Goal: Task Accomplishment & Management: Use online tool/utility

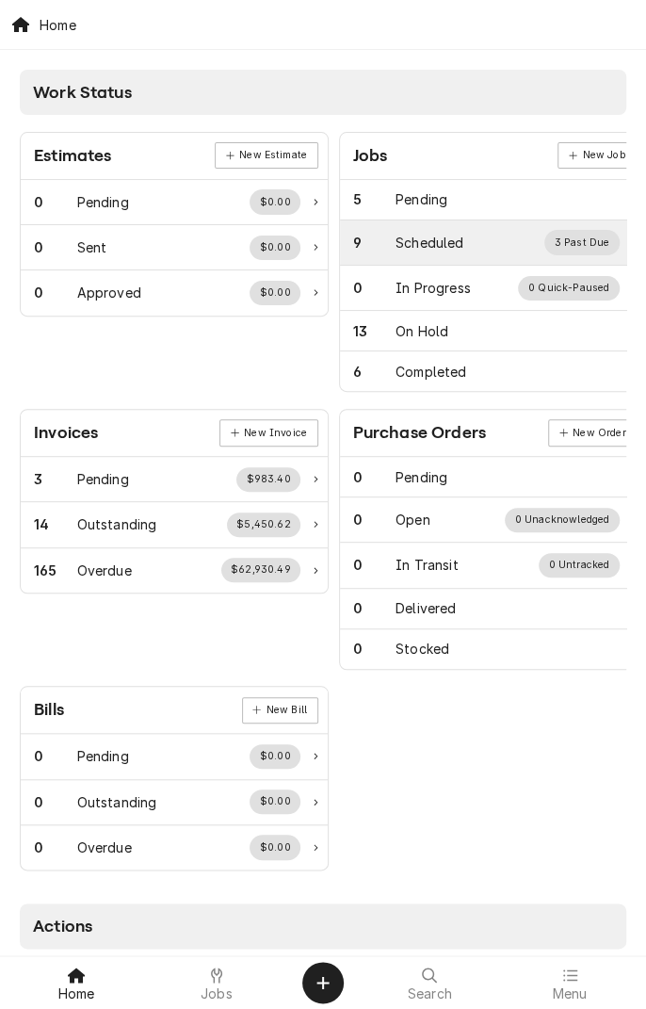
click at [449, 236] on div "Scheduled" at bounding box center [430, 243] width 68 height 20
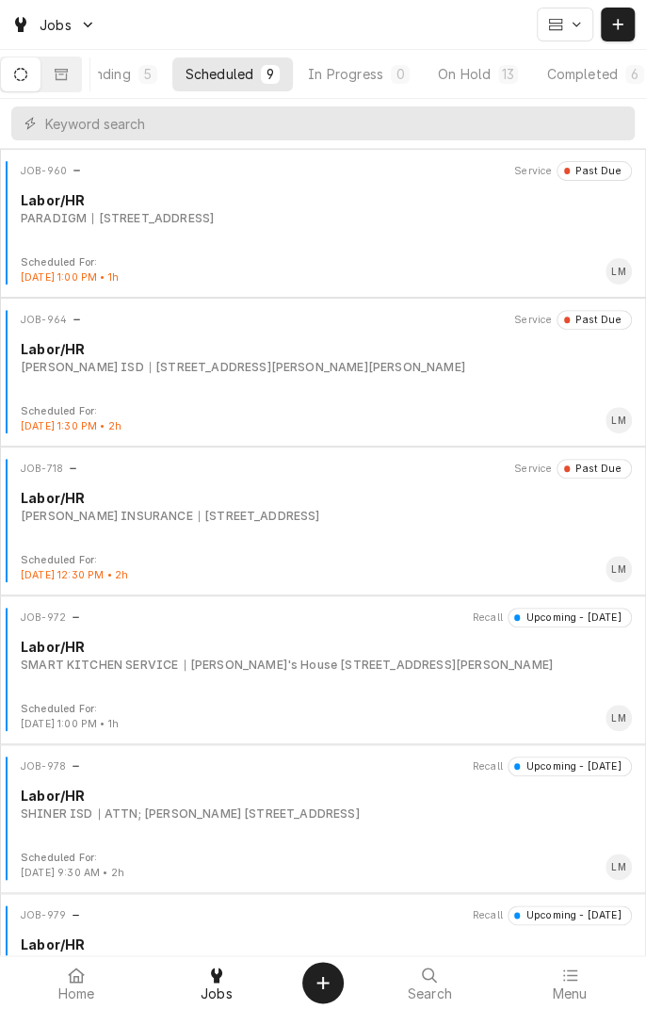
scroll to position [0, 179]
click at [448, 76] on div "On Hold" at bounding box center [442, 74] width 53 height 20
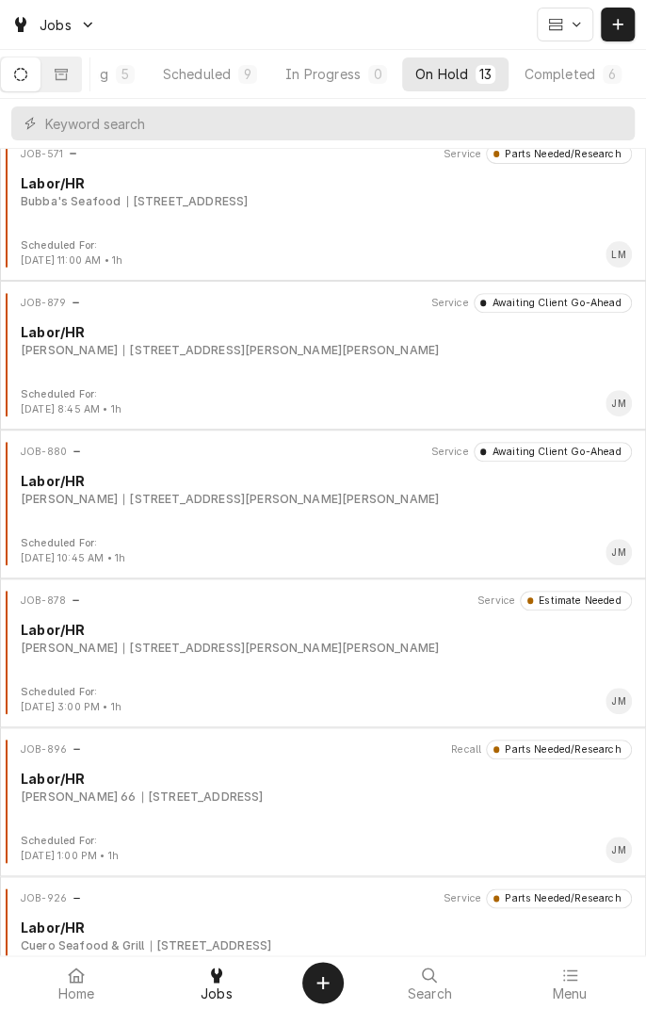
scroll to position [0, 0]
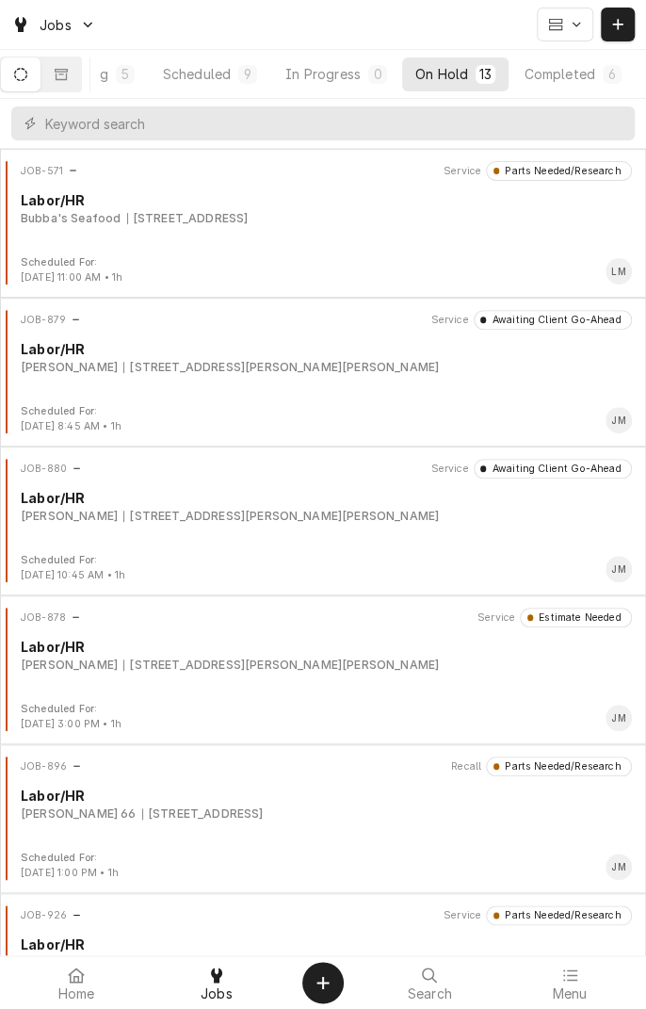
click at [222, 82] on div "Scheduled" at bounding box center [197, 74] width 68 height 20
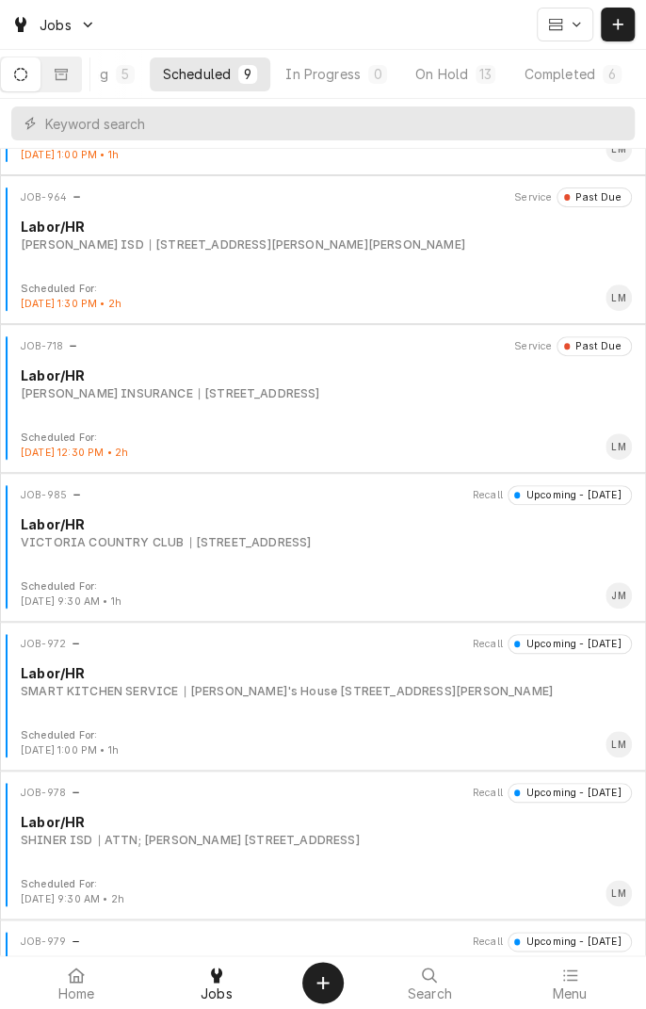
scroll to position [124, 0]
click at [511, 543] on div "[GEOGRAPHIC_DATA][STREET_ADDRESS]" at bounding box center [327, 540] width 612 height 17
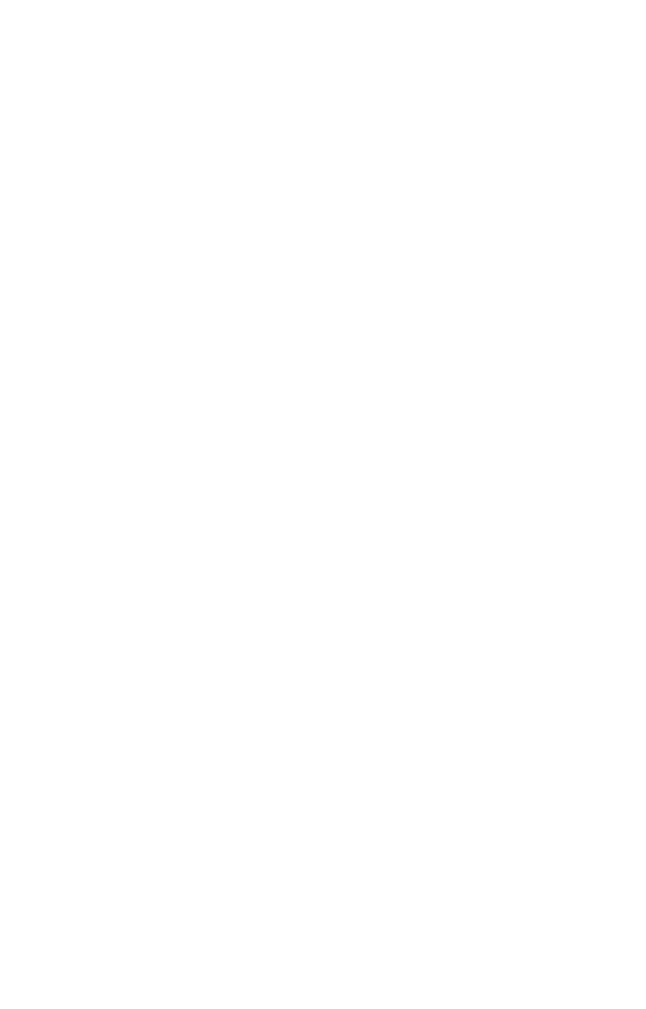
click at [468, 554] on div "Dynamic Content Wrapper" at bounding box center [323, 504] width 646 height 1009
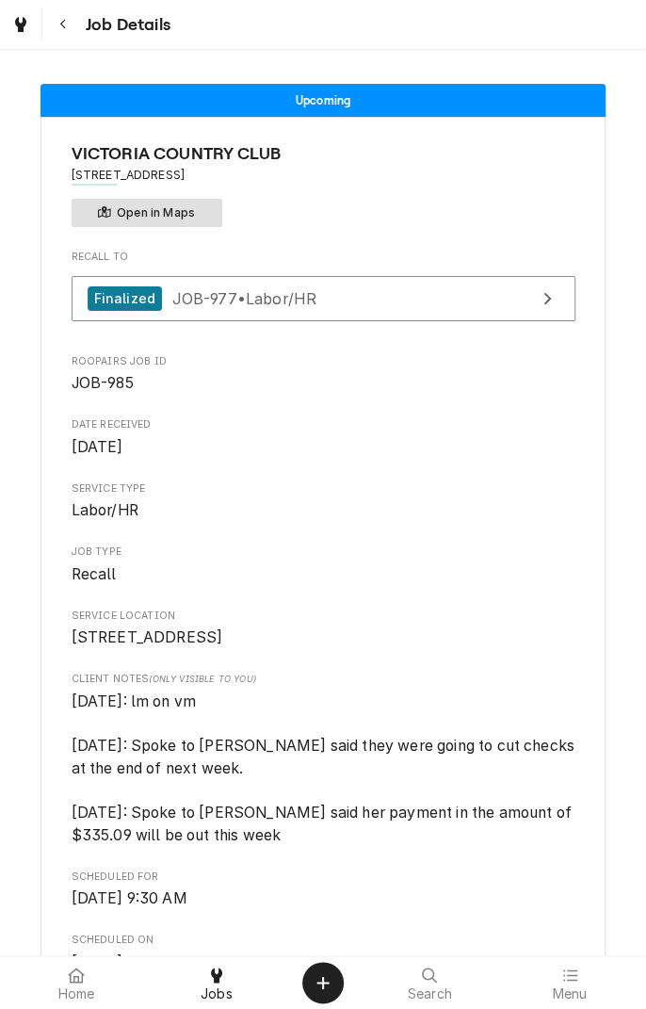
click at [201, 216] on button "Open in Maps" at bounding box center [147, 213] width 151 height 28
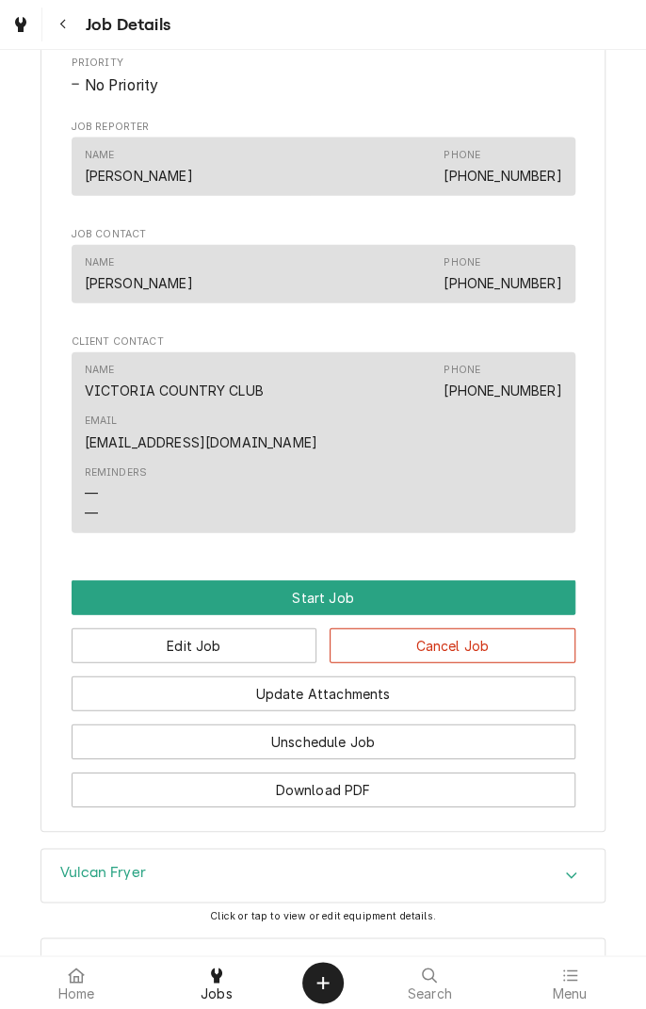
scroll to position [1277, 0]
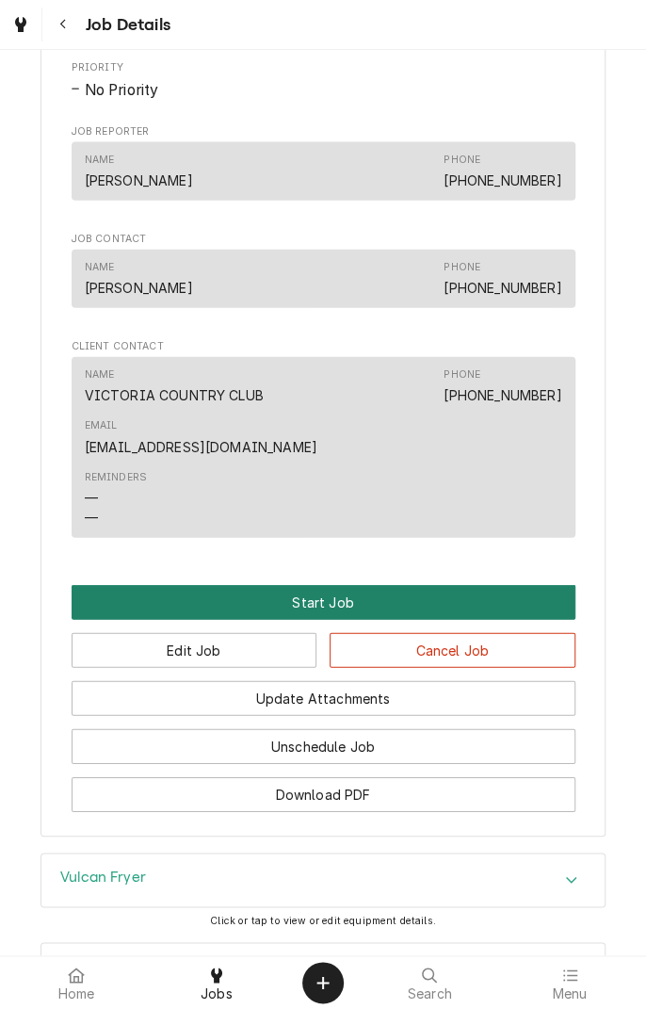
click at [540, 585] on button "Start Job" at bounding box center [324, 602] width 504 height 35
